Goal: Task Accomplishment & Management: Use online tool/utility

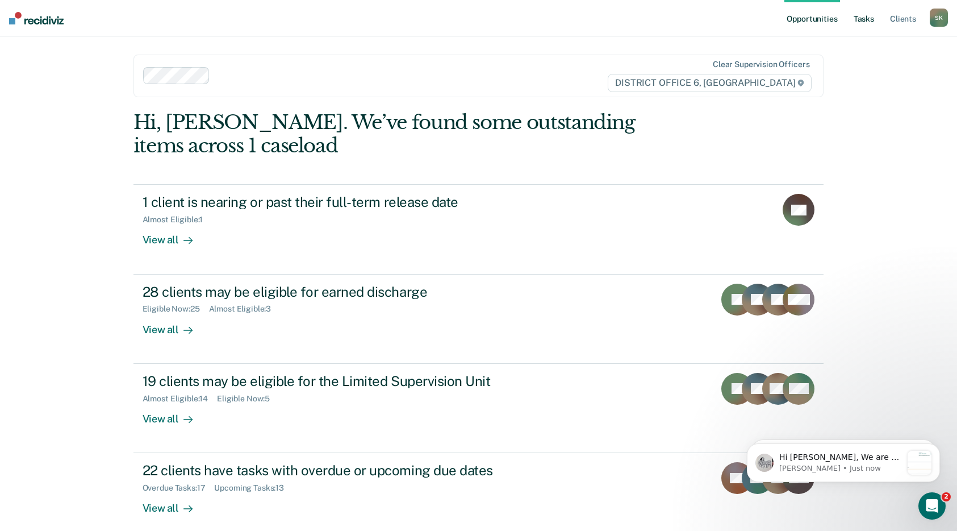
click at [865, 19] on link "Tasks" at bounding box center [864, 18] width 25 height 36
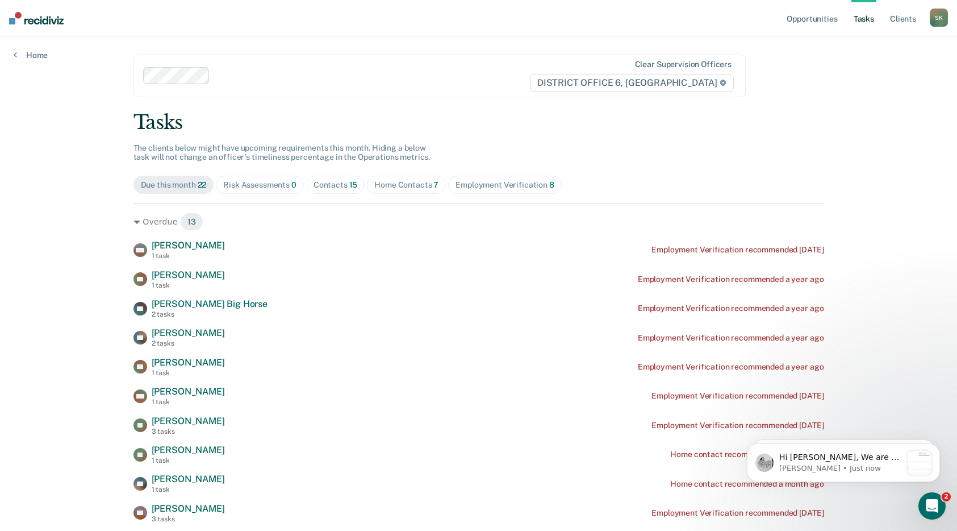
click at [344, 186] on div "Contacts 15" at bounding box center [336, 185] width 44 height 10
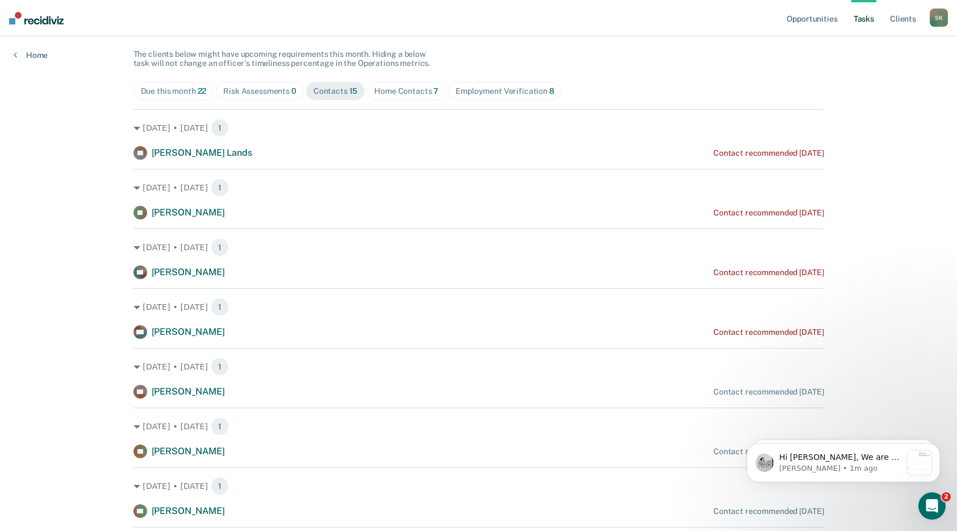
scroll to position [114, 0]
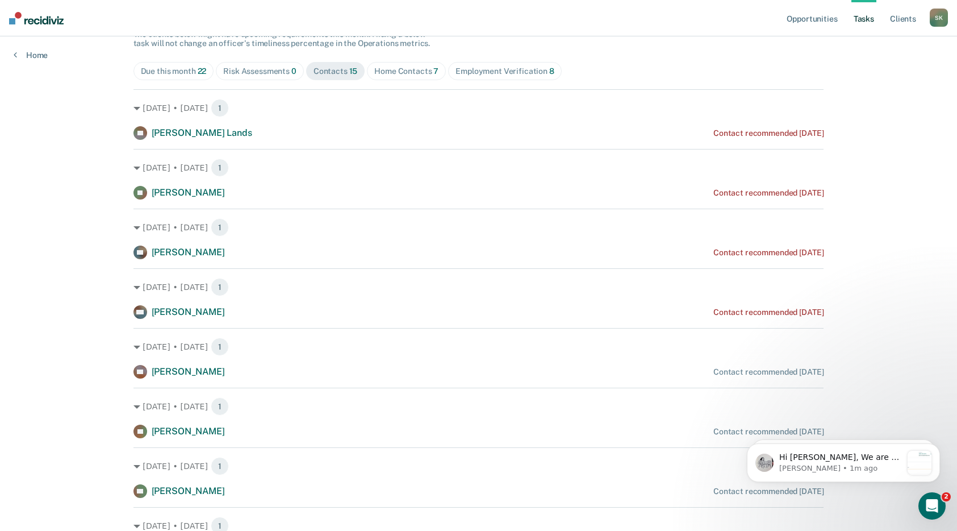
click at [398, 69] on div "Home Contacts 7" at bounding box center [406, 71] width 64 height 10
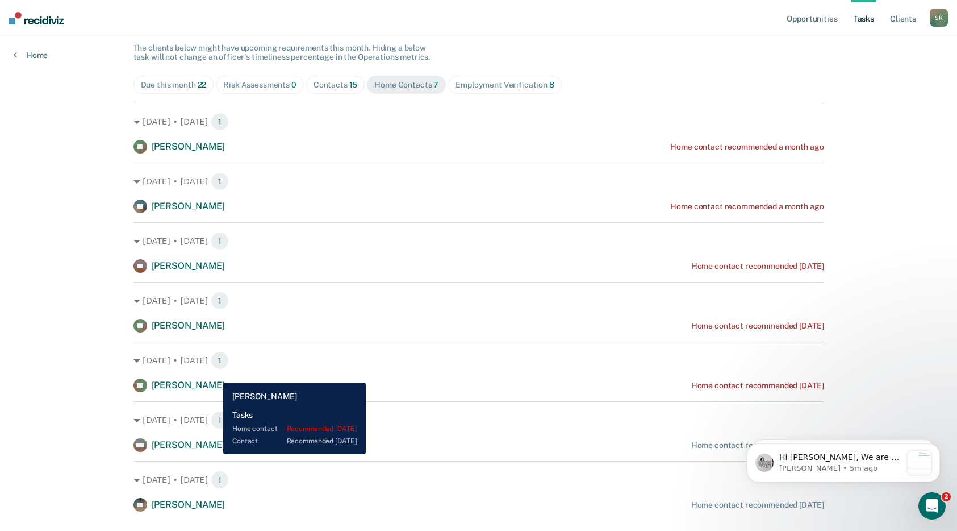
scroll to position [126, 0]
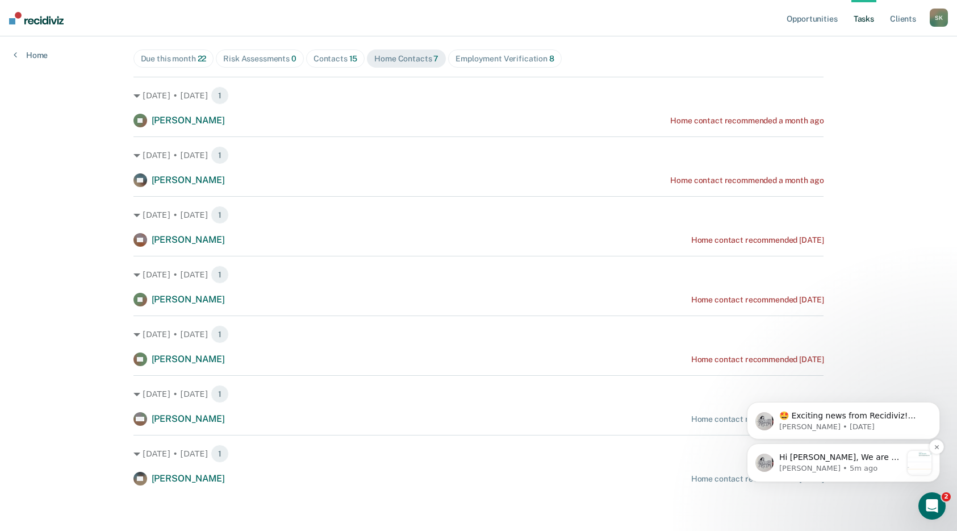
click at [829, 474] on div "Hi [PERSON_NAME], We are so excited to announce a brand new feature: AI case no…" at bounding box center [843, 462] width 193 height 39
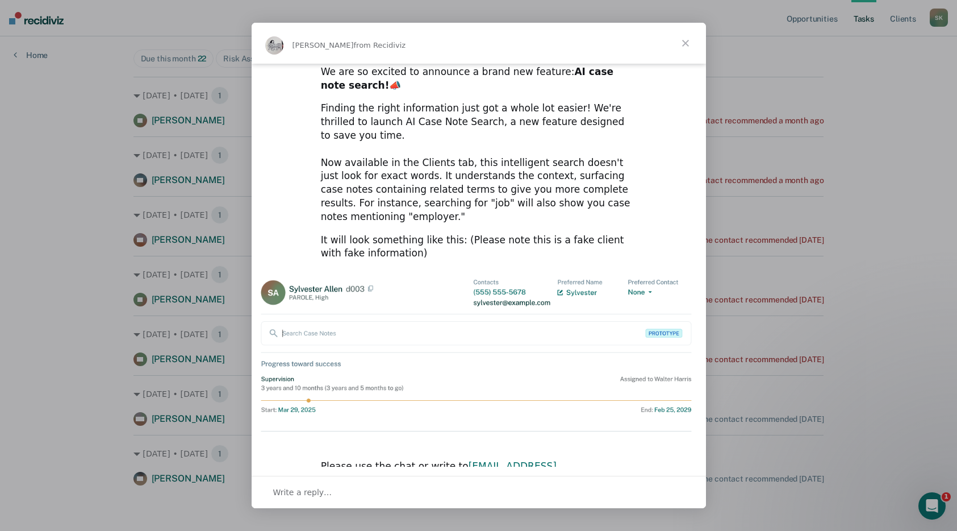
scroll to position [0, 0]
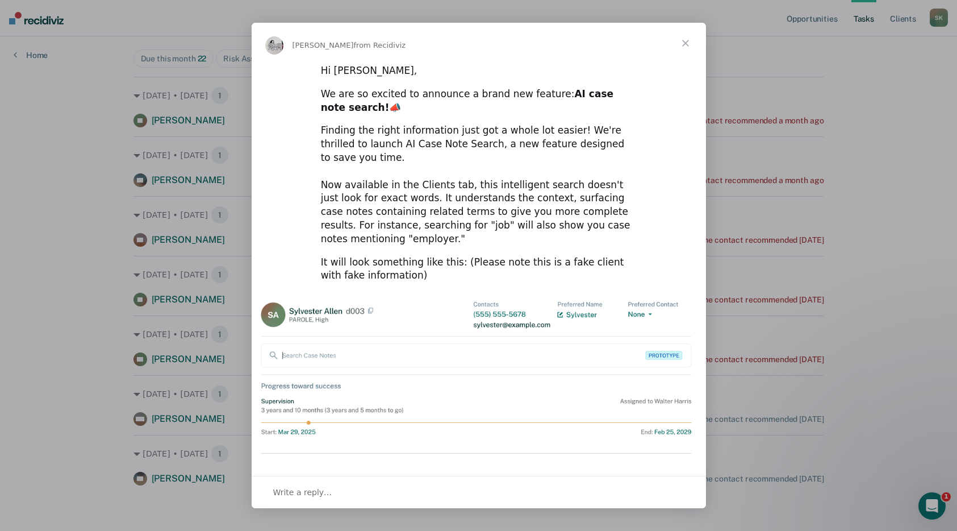
click at [689, 41] on span "Close" at bounding box center [685, 43] width 41 height 41
